Goal: Information Seeking & Learning: Learn about a topic

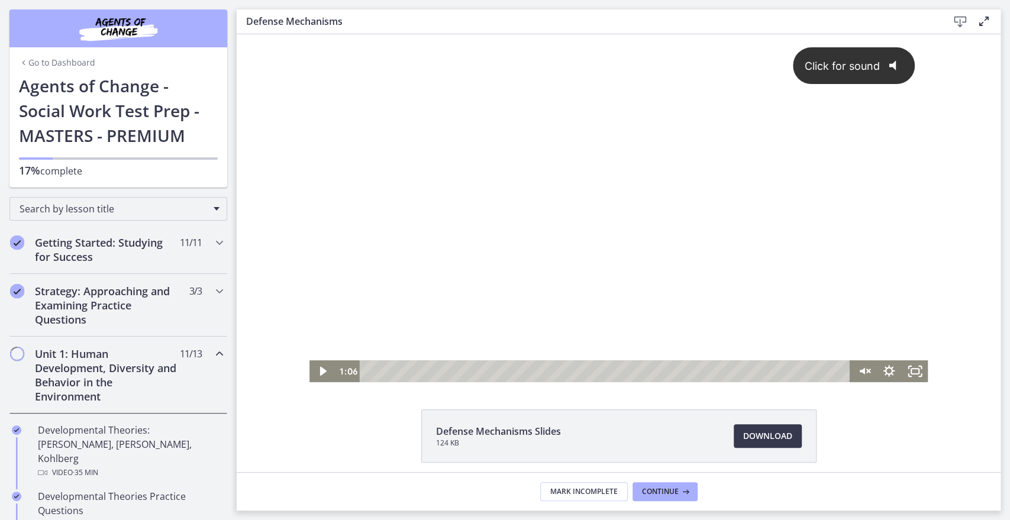
click at [437, 285] on div "Click for sound @keyframes VOLUME_SMALL_WAVE_FLASH { 0% { opacity: 0; } 33% { o…" at bounding box center [619, 197] width 619 height 326
click at [810, 302] on div at bounding box center [619, 208] width 619 height 348
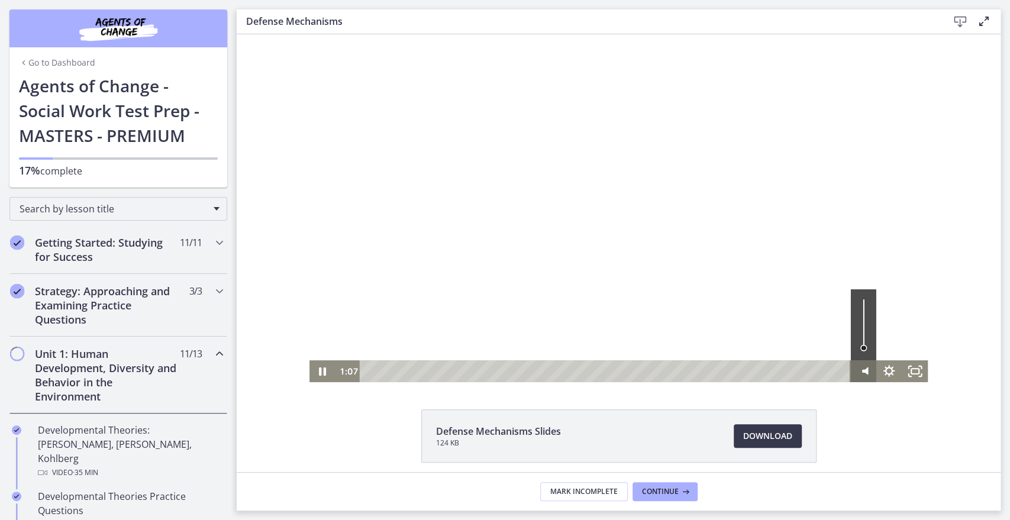
click at [871, 370] on g "Mute" at bounding box center [873, 371] width 4 height 4
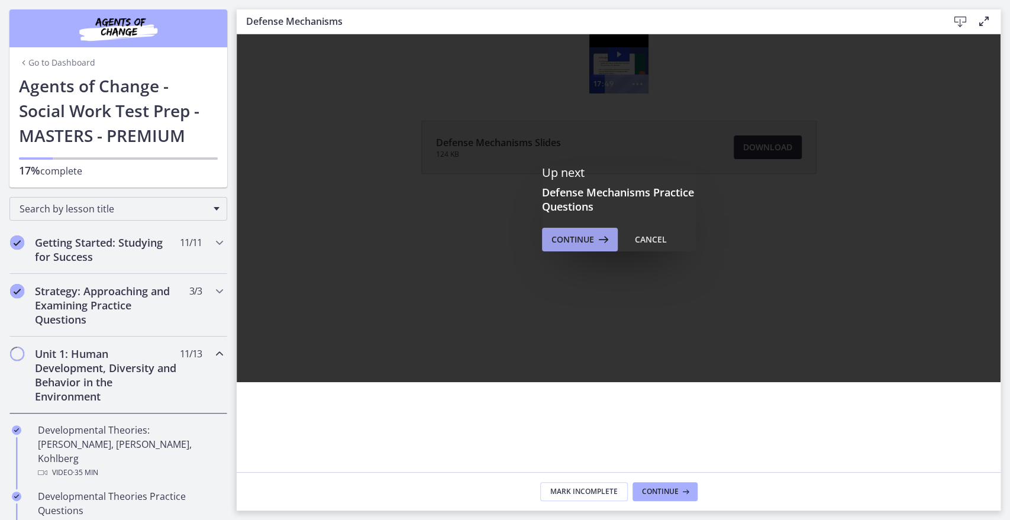
click at [578, 243] on span "Continue" at bounding box center [573, 240] width 43 height 14
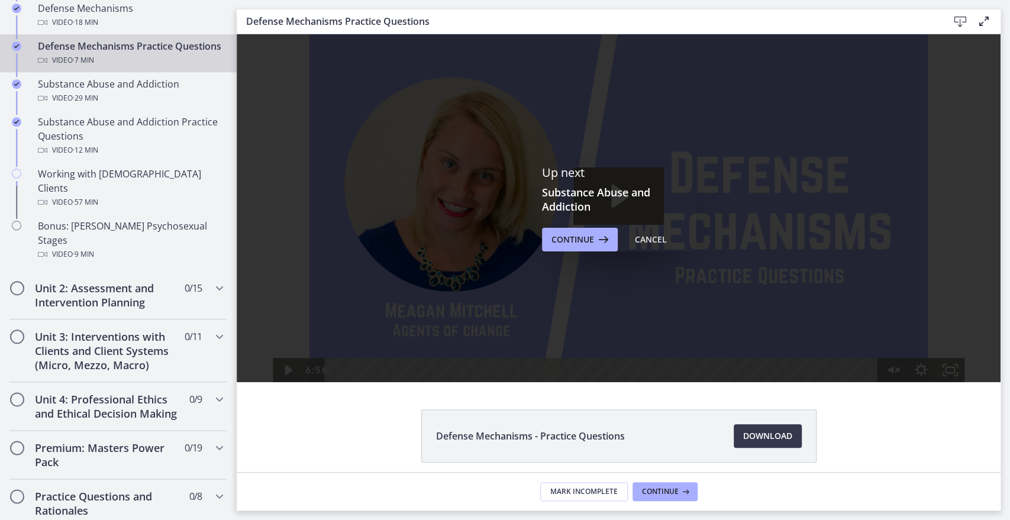
scroll to position [744, 0]
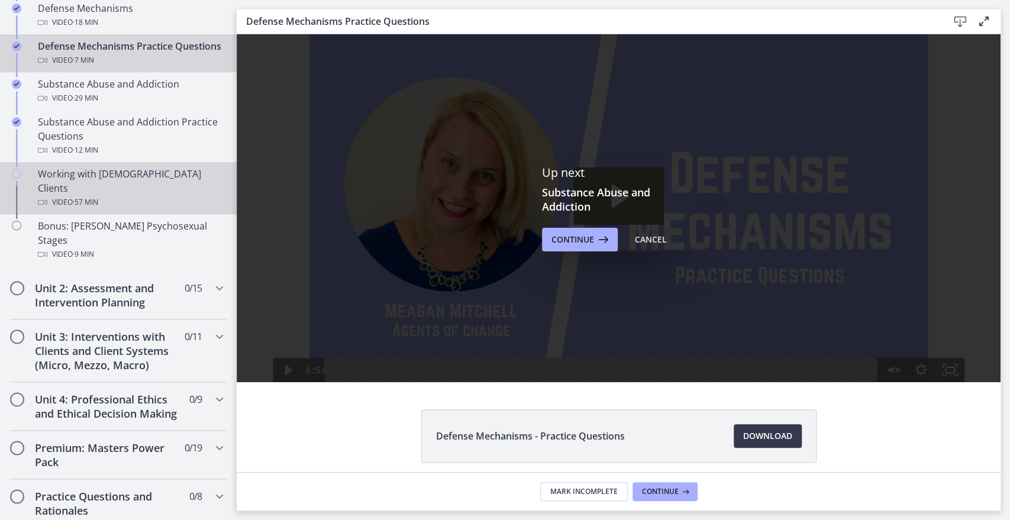
click at [114, 195] on div "Video · 57 min" at bounding box center [130, 202] width 185 height 14
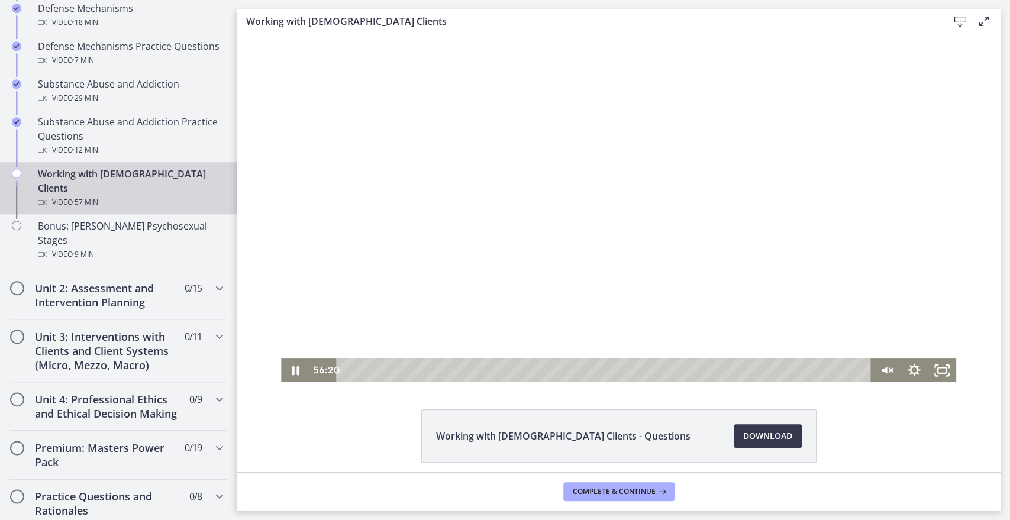
click at [374, 367] on div "Playbar" at bounding box center [606, 371] width 518 height 24
click at [403, 368] on div "6:37" at bounding box center [606, 371] width 518 height 24
click at [362, 368] on div "2:06" at bounding box center [606, 371] width 518 height 24
click at [884, 369] on icon "Unmute" at bounding box center [886, 370] width 34 height 28
click at [883, 342] on div "Volume" at bounding box center [886, 341] width 10 height 10
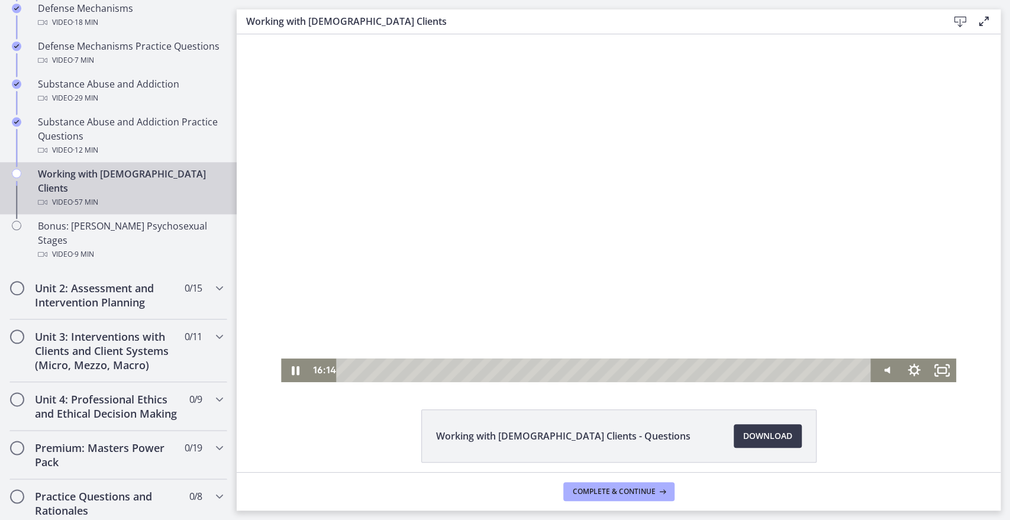
click at [697, 256] on div at bounding box center [618, 208] width 675 height 348
